Goal: Task Accomplishment & Management: Complete application form

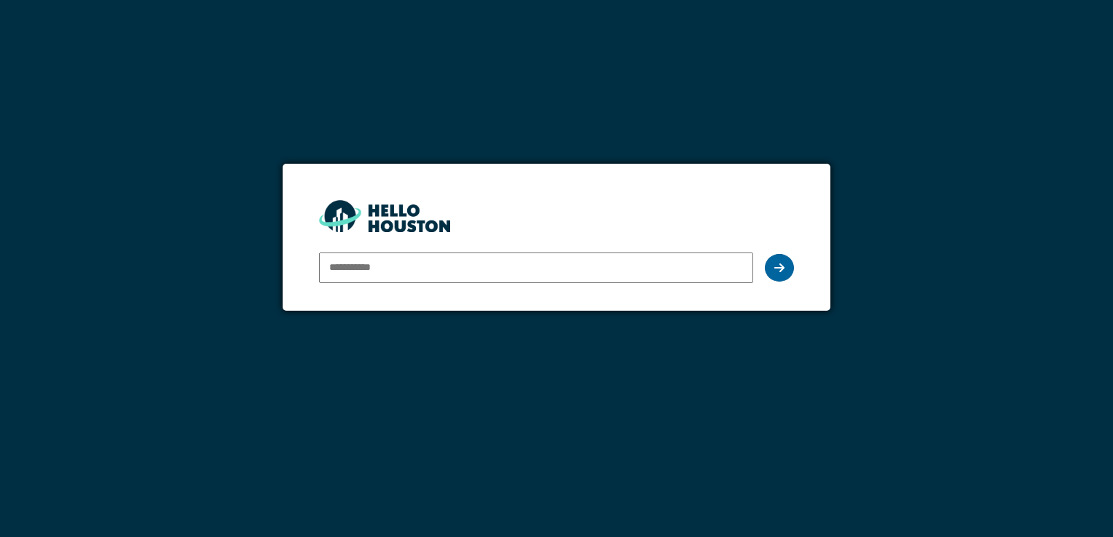
type input "**********"
click at [782, 269] on icon at bounding box center [779, 268] width 10 height 12
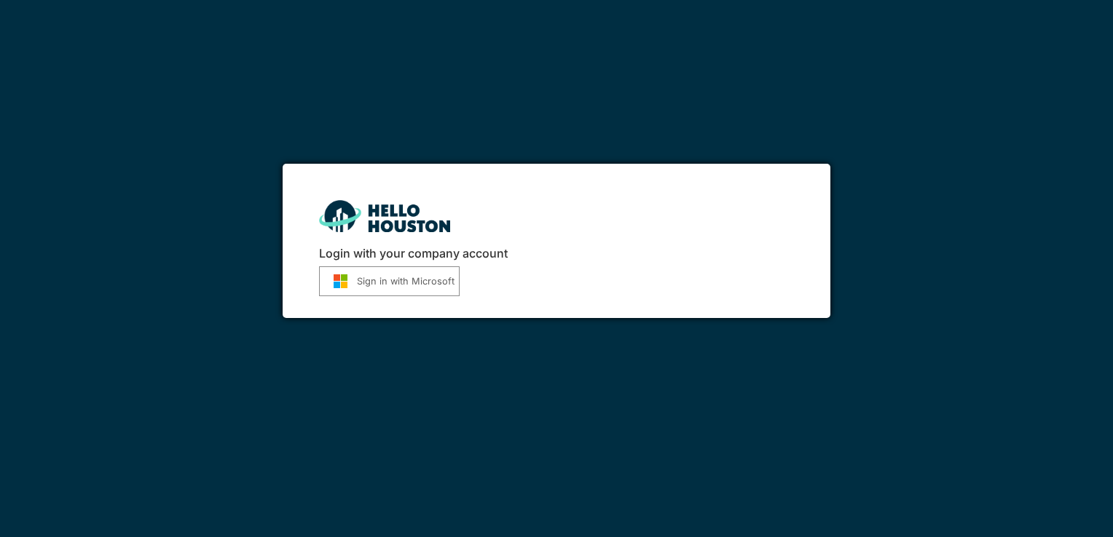
click at [429, 282] on button "Sign in with Microsoft" at bounding box center [389, 282] width 141 height 30
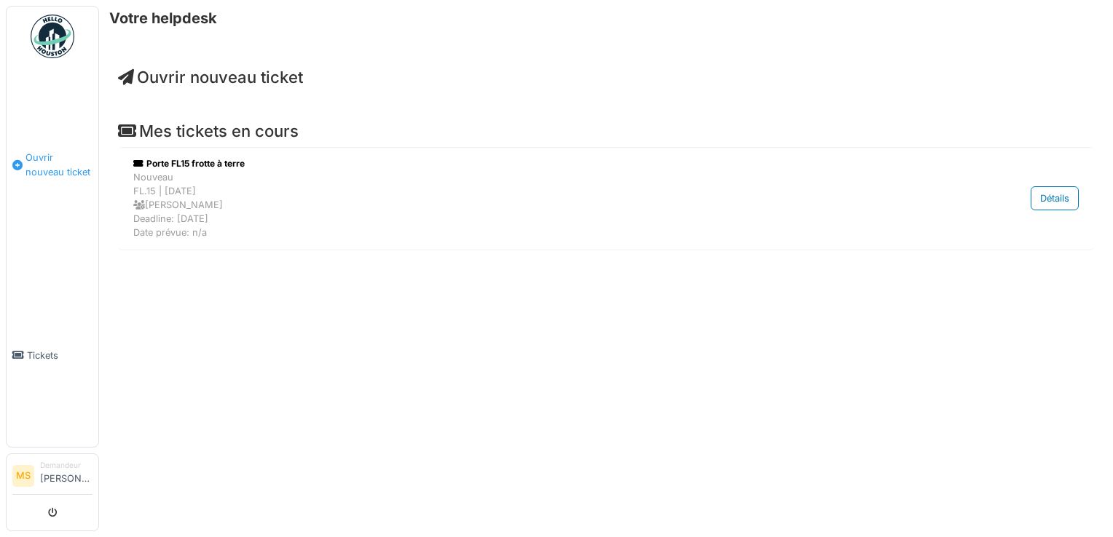
click at [43, 162] on span "Ouvrir nouveau ticket" at bounding box center [58, 165] width 67 height 28
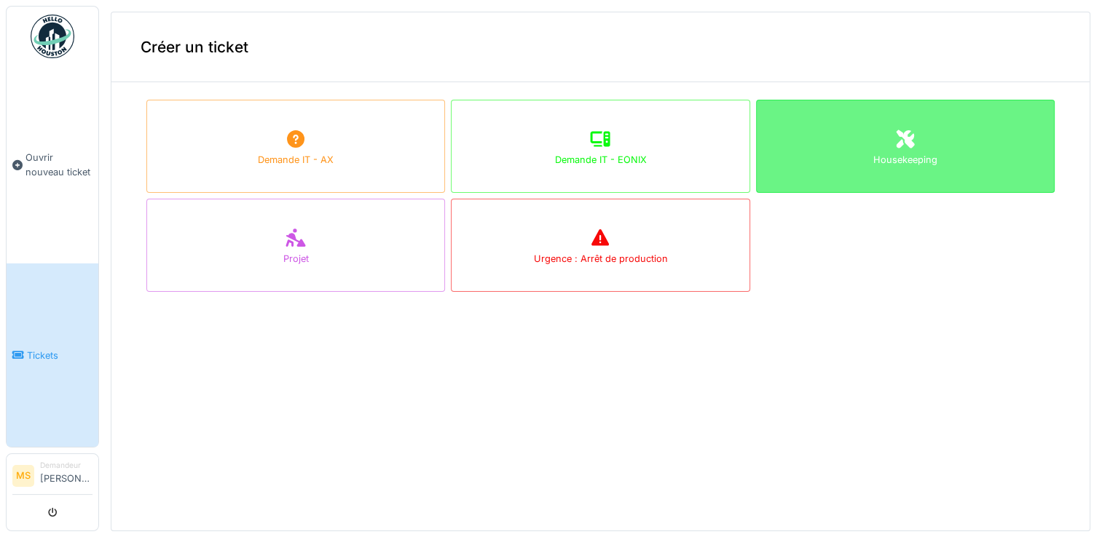
click at [814, 133] on div "Housekeeping" at bounding box center [905, 146] width 299 height 93
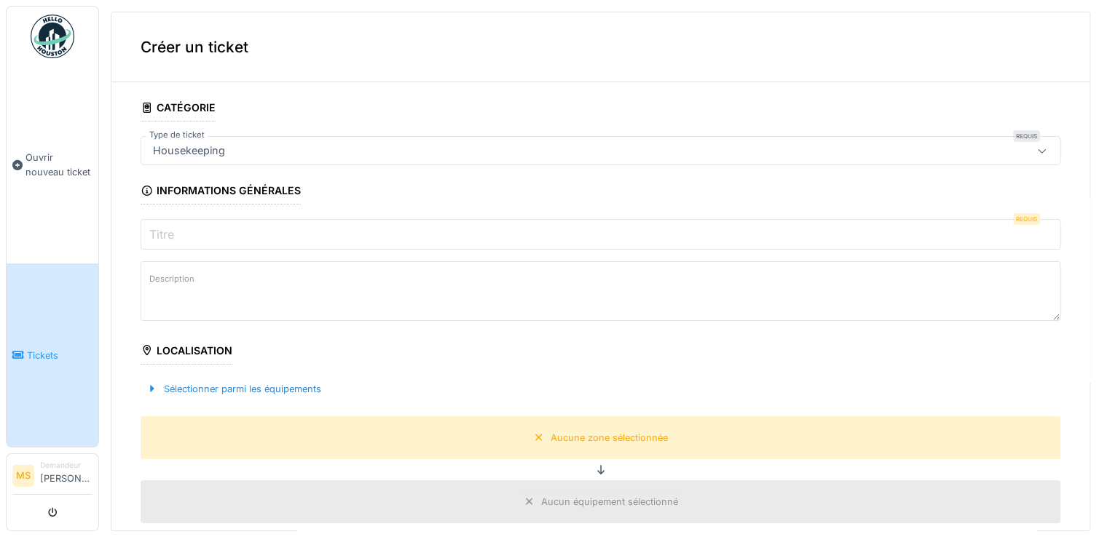
click at [224, 242] on input "Titre" at bounding box center [601, 234] width 920 height 31
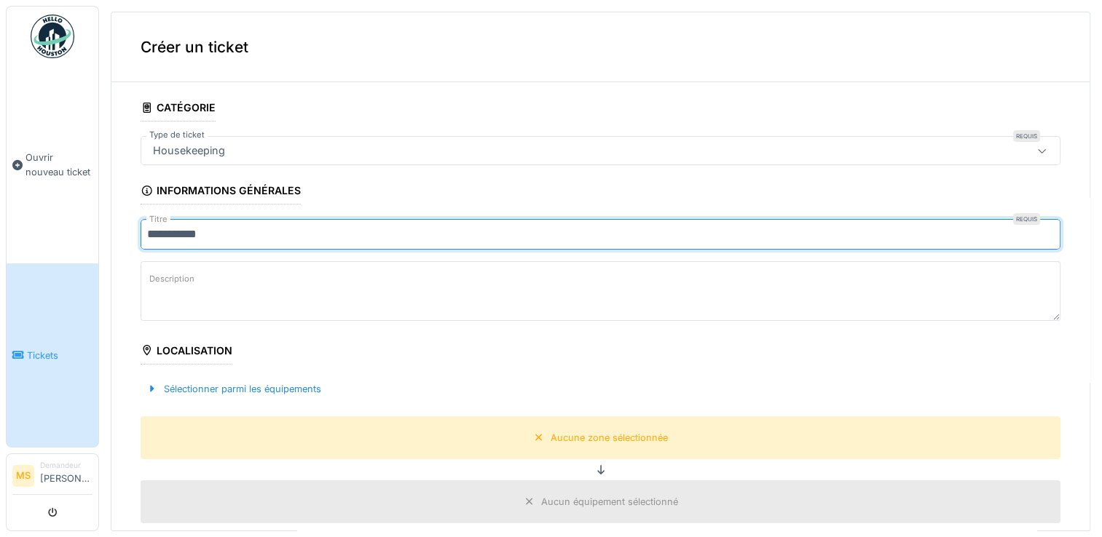
type input "**********"
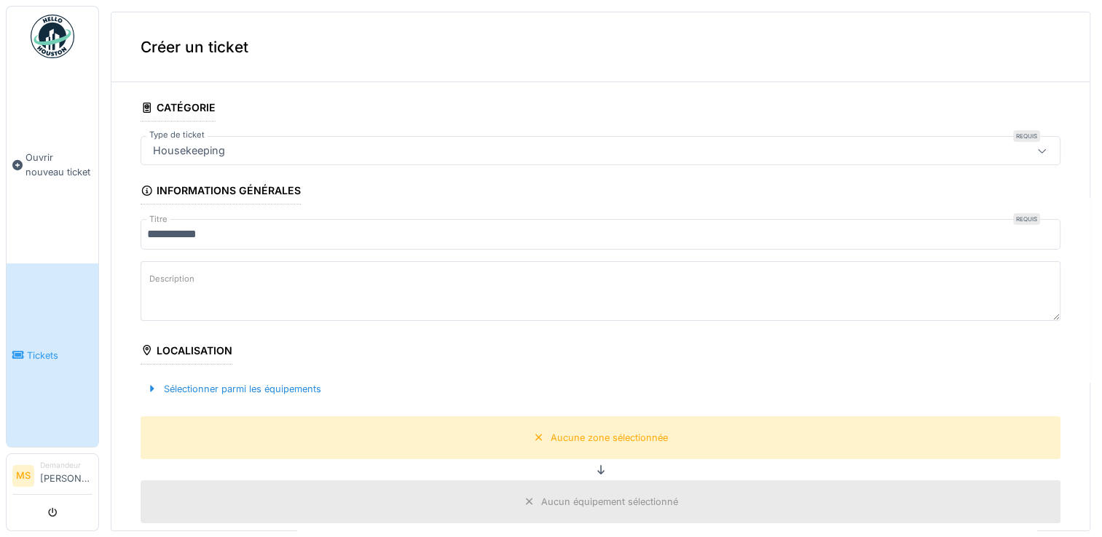
click at [207, 270] on textarea "Description" at bounding box center [601, 291] width 920 height 60
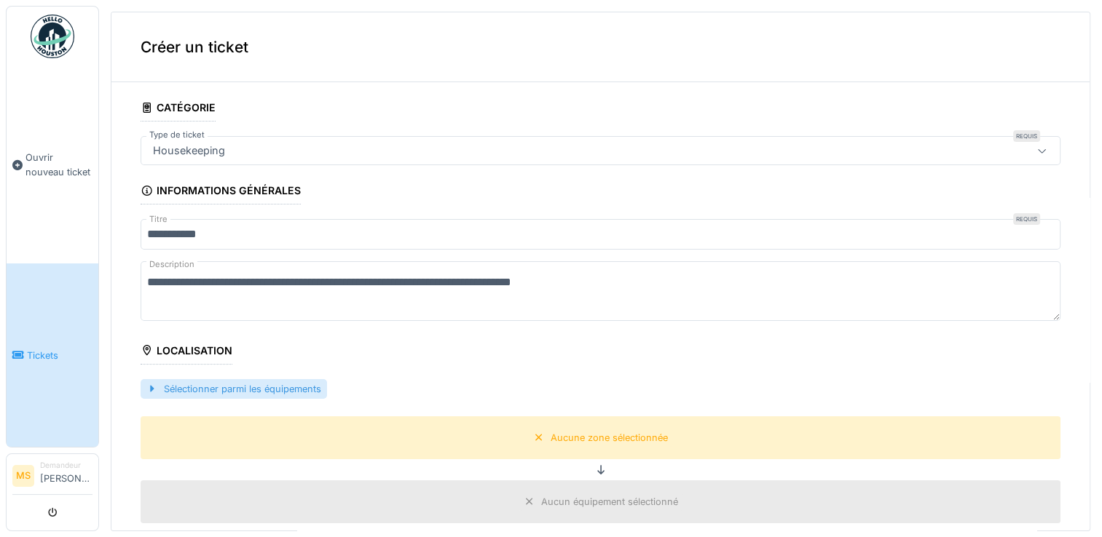
type textarea "**********"
click at [215, 379] on div "Sélectionner parmi les équipements" at bounding box center [234, 389] width 186 height 20
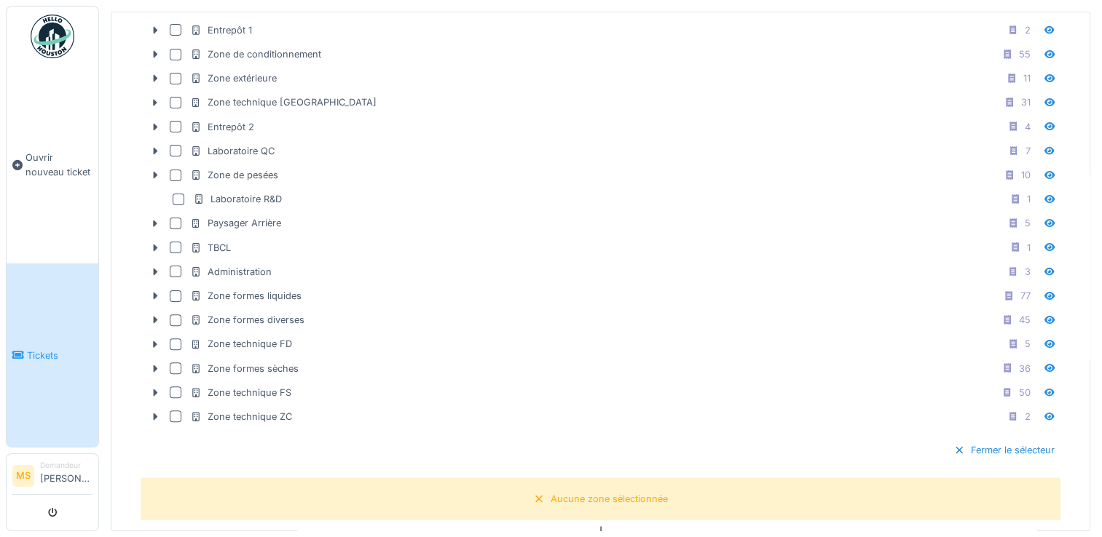
scroll to position [411, 0]
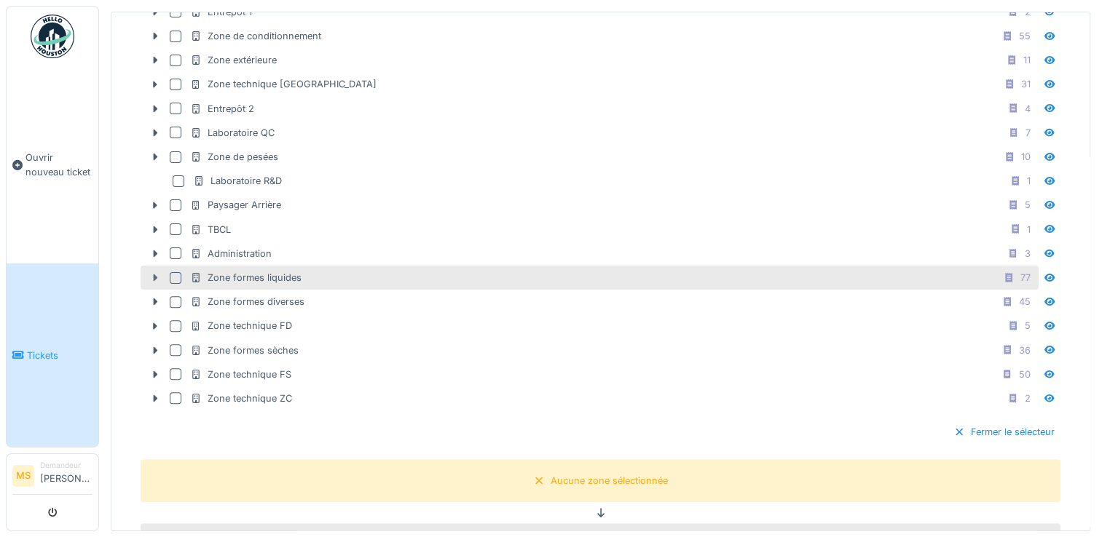
click at [151, 273] on icon at bounding box center [155, 277] width 12 height 9
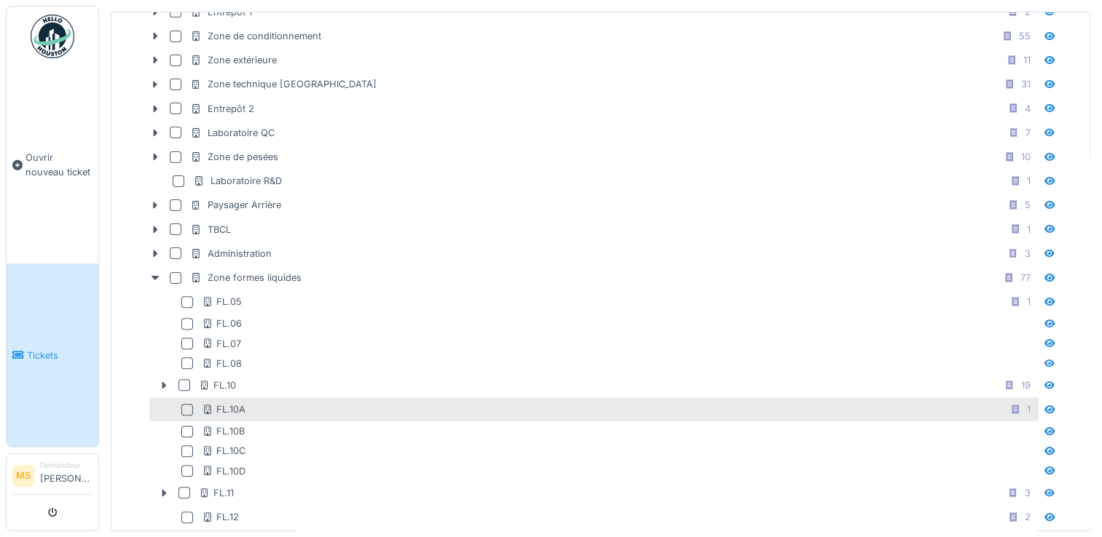
click at [187, 404] on div at bounding box center [187, 410] width 12 height 12
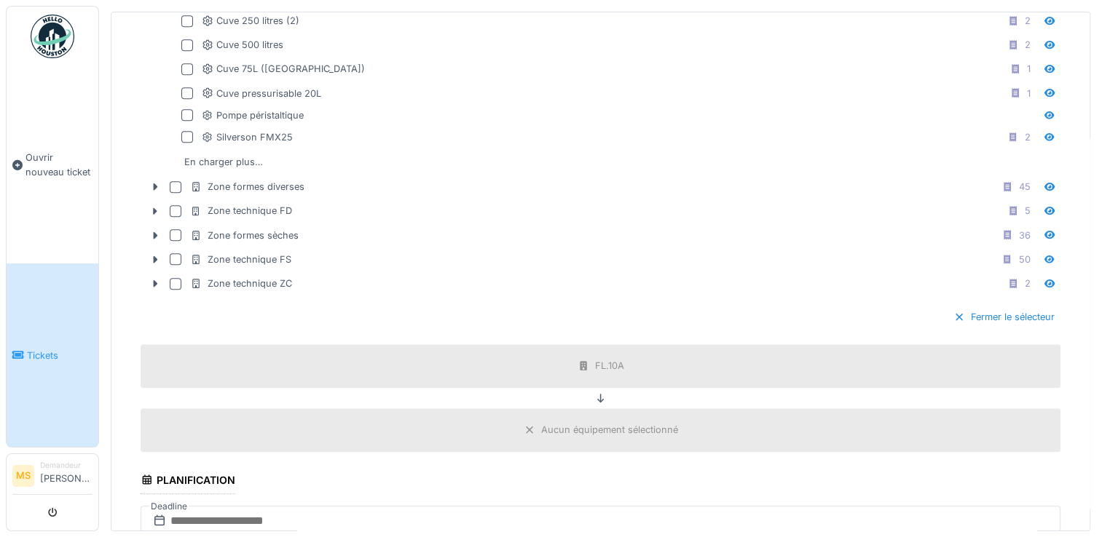
scroll to position [1503, 0]
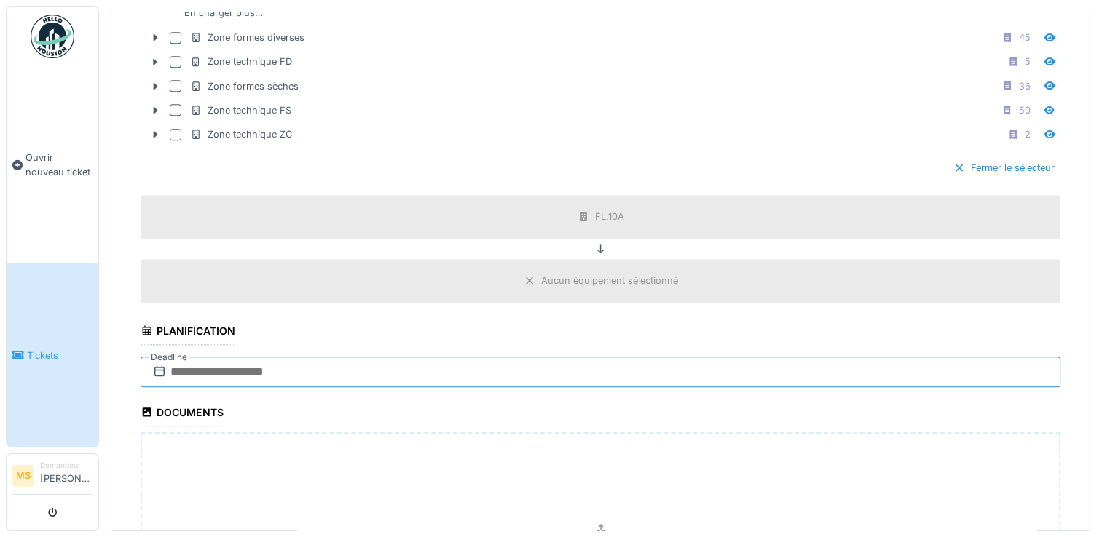
click at [342, 357] on input "text" at bounding box center [601, 372] width 920 height 31
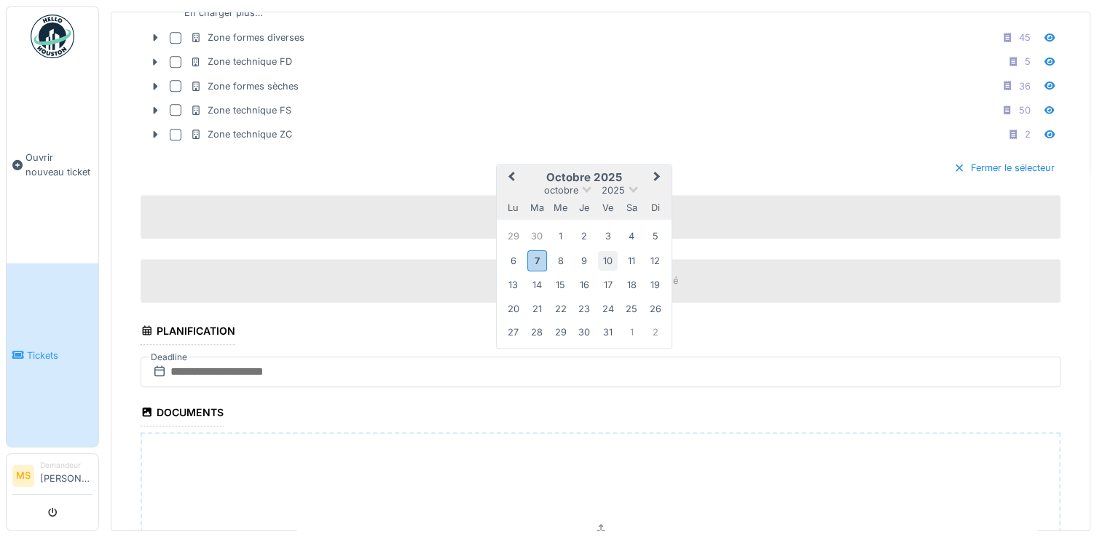
click at [604, 251] on div "10" at bounding box center [608, 261] width 20 height 20
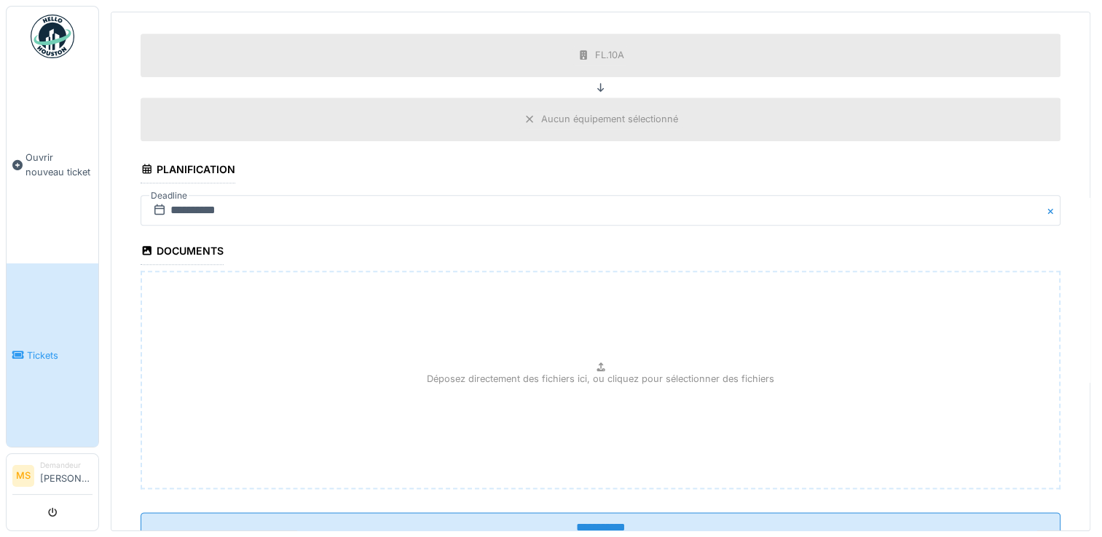
scroll to position [1704, 0]
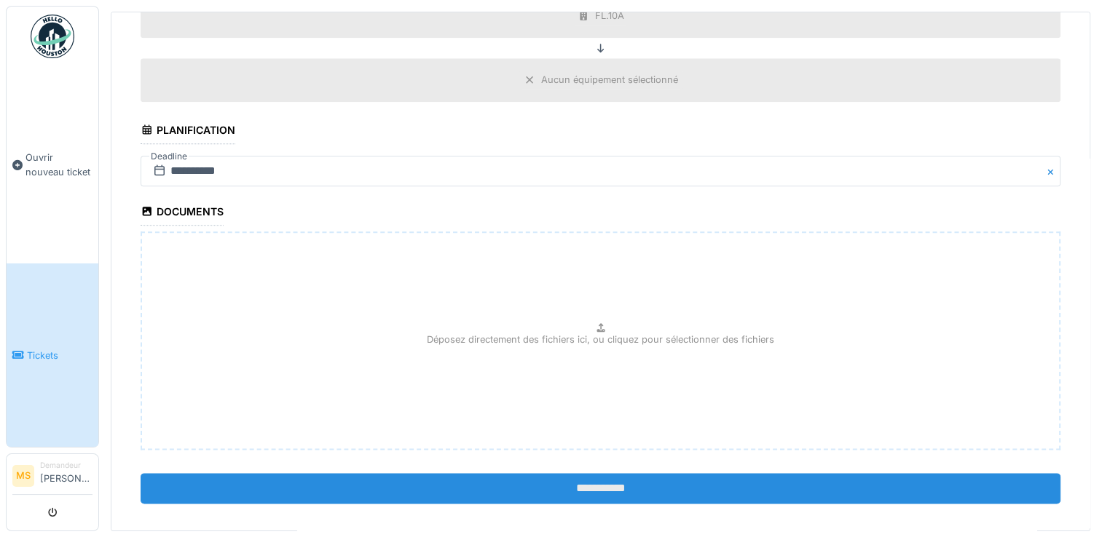
click at [613, 476] on input "**********" at bounding box center [601, 488] width 920 height 31
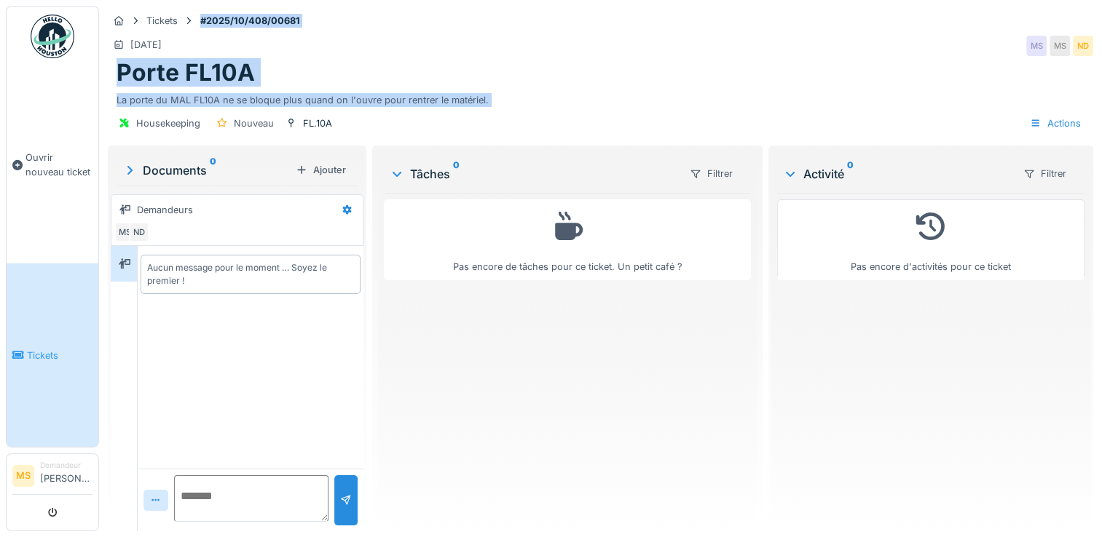
drag, startPoint x: 106, startPoint y: 7, endPoint x: 539, endPoint y: 135, distance: 451.2
click at [539, 135] on div "Tickets #2025/10/408/00681 [DATE] MS MS ND Porte FL10A La porte du MAL FL10A ne…" at bounding box center [600, 74] width 991 height 137
drag, startPoint x: 539, startPoint y: 135, endPoint x: 486, endPoint y: 125, distance: 53.6
click at [486, 125] on div "Housekeeping [GEOGRAPHIC_DATA]10A Actions" at bounding box center [600, 123] width 985 height 33
click at [543, 61] on div "Porte FL10A" at bounding box center [601, 73] width 968 height 28
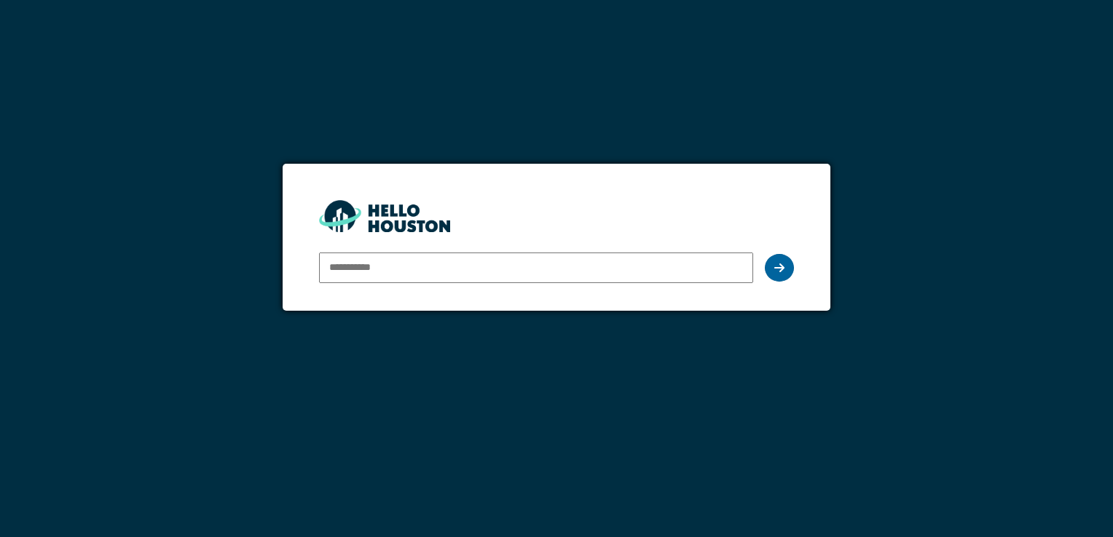
type input "**********"
click at [785, 278] on div at bounding box center [779, 268] width 29 height 28
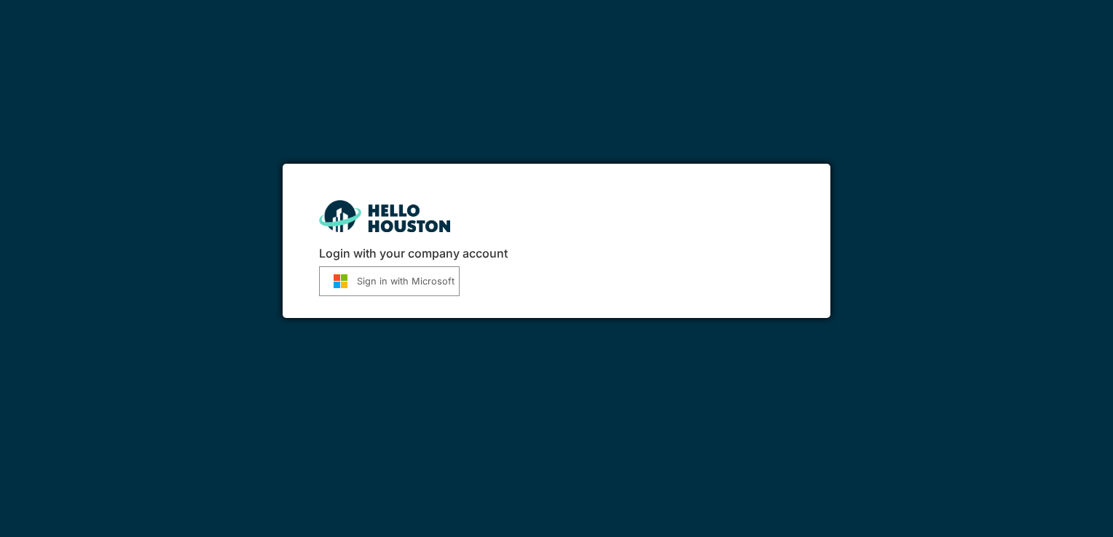
click at [405, 280] on button "Sign in with Microsoft" at bounding box center [389, 282] width 141 height 30
